Goal: Navigation & Orientation: Find specific page/section

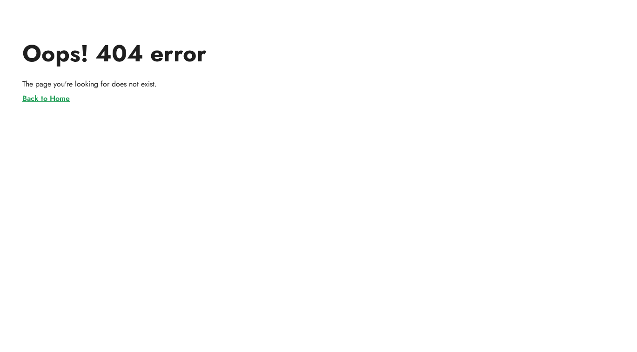
click at [42, 103] on div "Back to Home" at bounding box center [45, 98] width 47 height 11
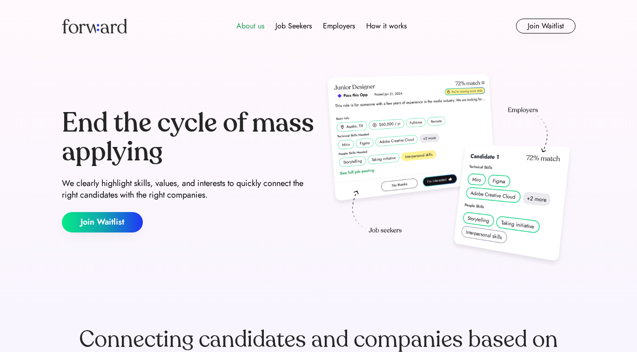
click at [248, 22] on div "About us" at bounding box center [250, 25] width 28 height 11
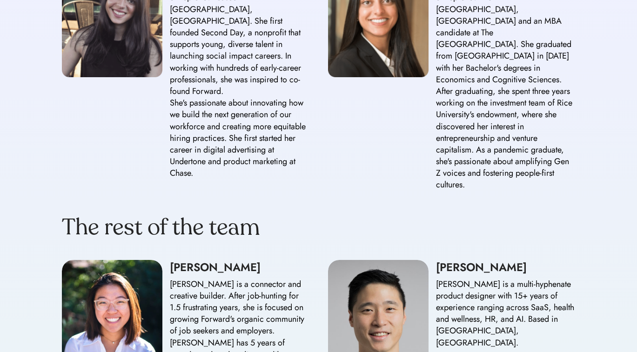
scroll to position [809, 0]
